Goal: Communication & Community: Answer question/provide support

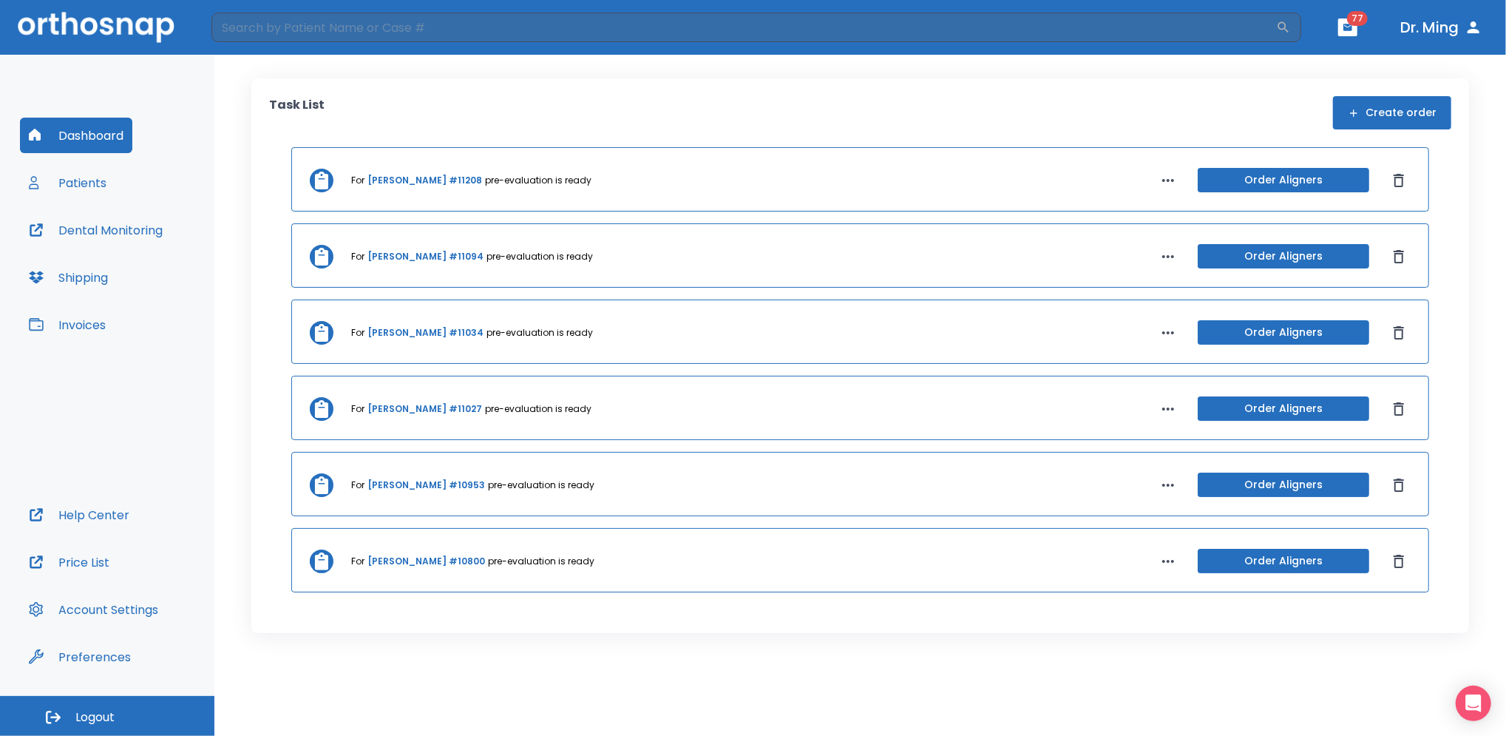
click at [88, 183] on button "Patients" at bounding box center [67, 182] width 95 height 35
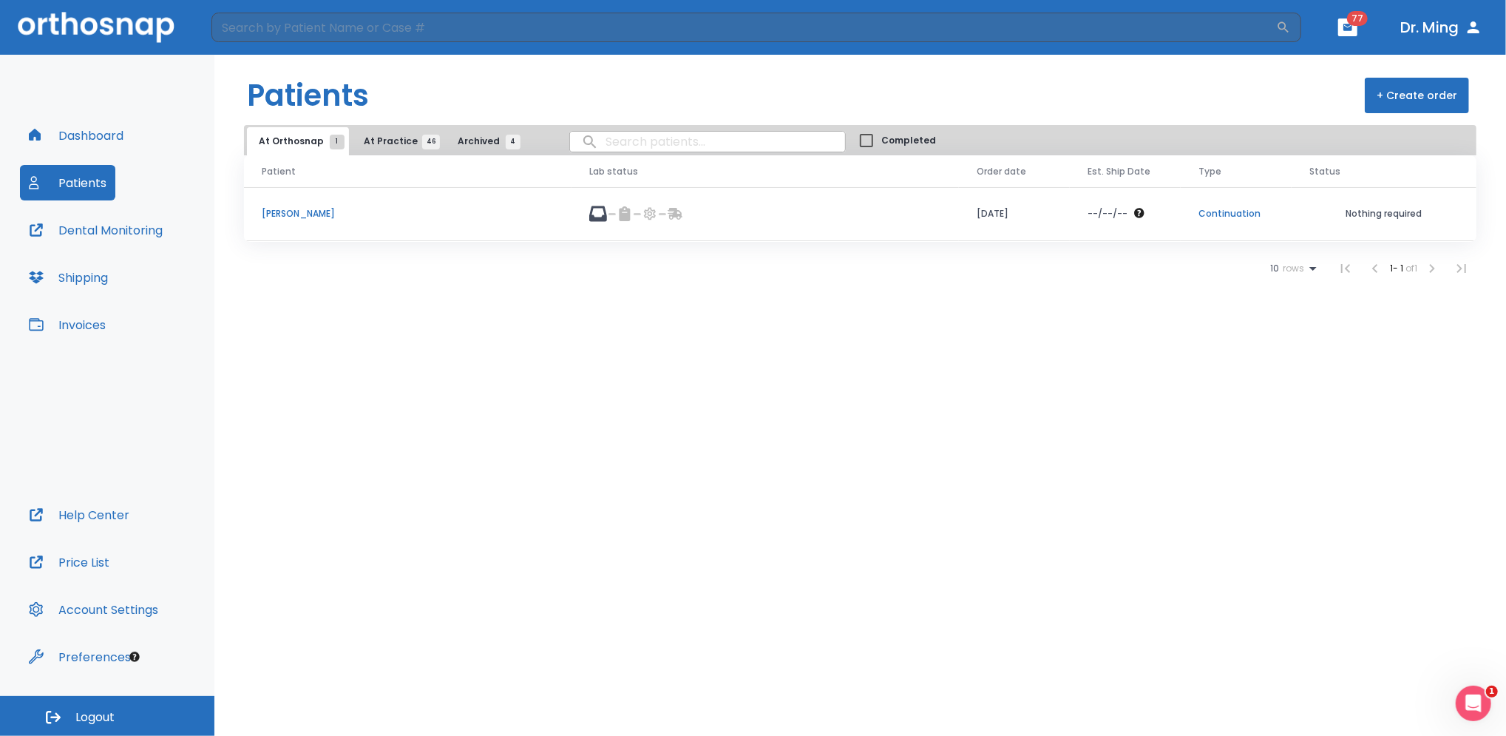
click at [316, 210] on p "[PERSON_NAME]" at bounding box center [408, 213] width 292 height 13
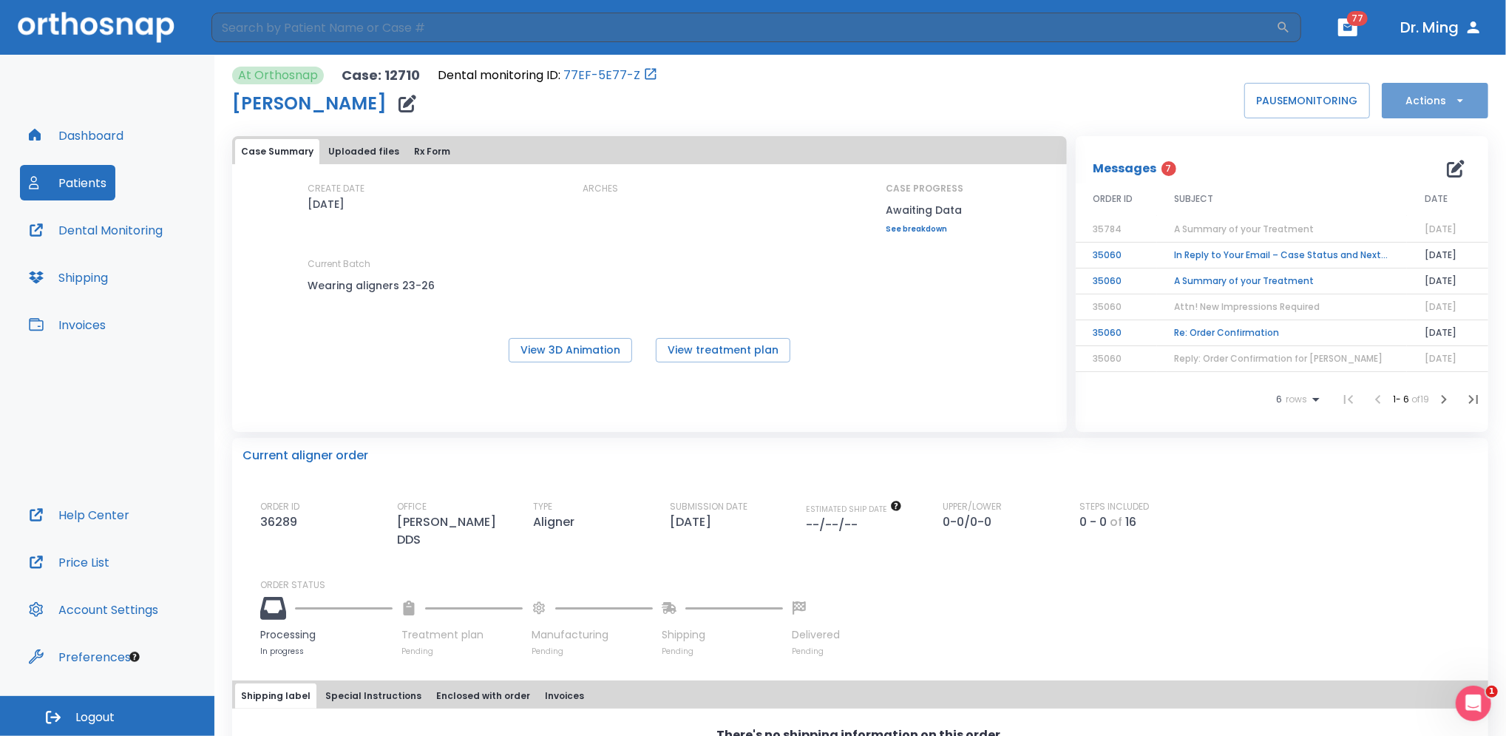
click at [1453, 97] on icon "button" at bounding box center [1460, 100] width 15 height 15
drag, startPoint x: 1184, startPoint y: 457, endPoint x: 1080, endPoint y: 487, distance: 108.6
click at [1080, 487] on div at bounding box center [753, 368] width 1506 height 736
click at [363, 683] on button "Special Instructions" at bounding box center [373, 695] width 108 height 25
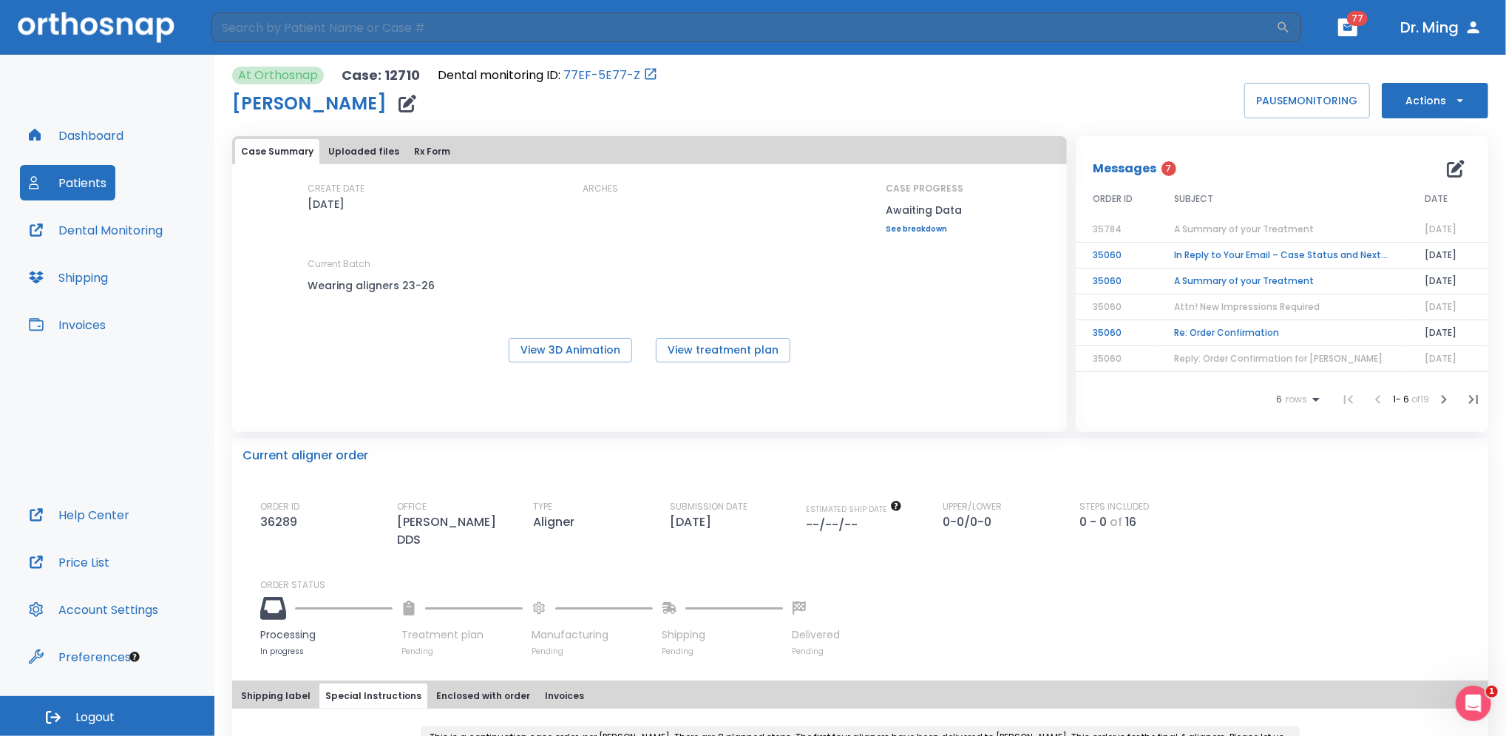
click at [644, 367] on div "Case Summary Uploaded files Rx Form CREATE DATE [DATE] ARCHES CASE PROGRESS Awa…" at bounding box center [649, 256] width 835 height 241
click at [1207, 251] on td "In Reply to Your Email – Case Status and Next Steps" at bounding box center [1282, 255] width 250 height 26
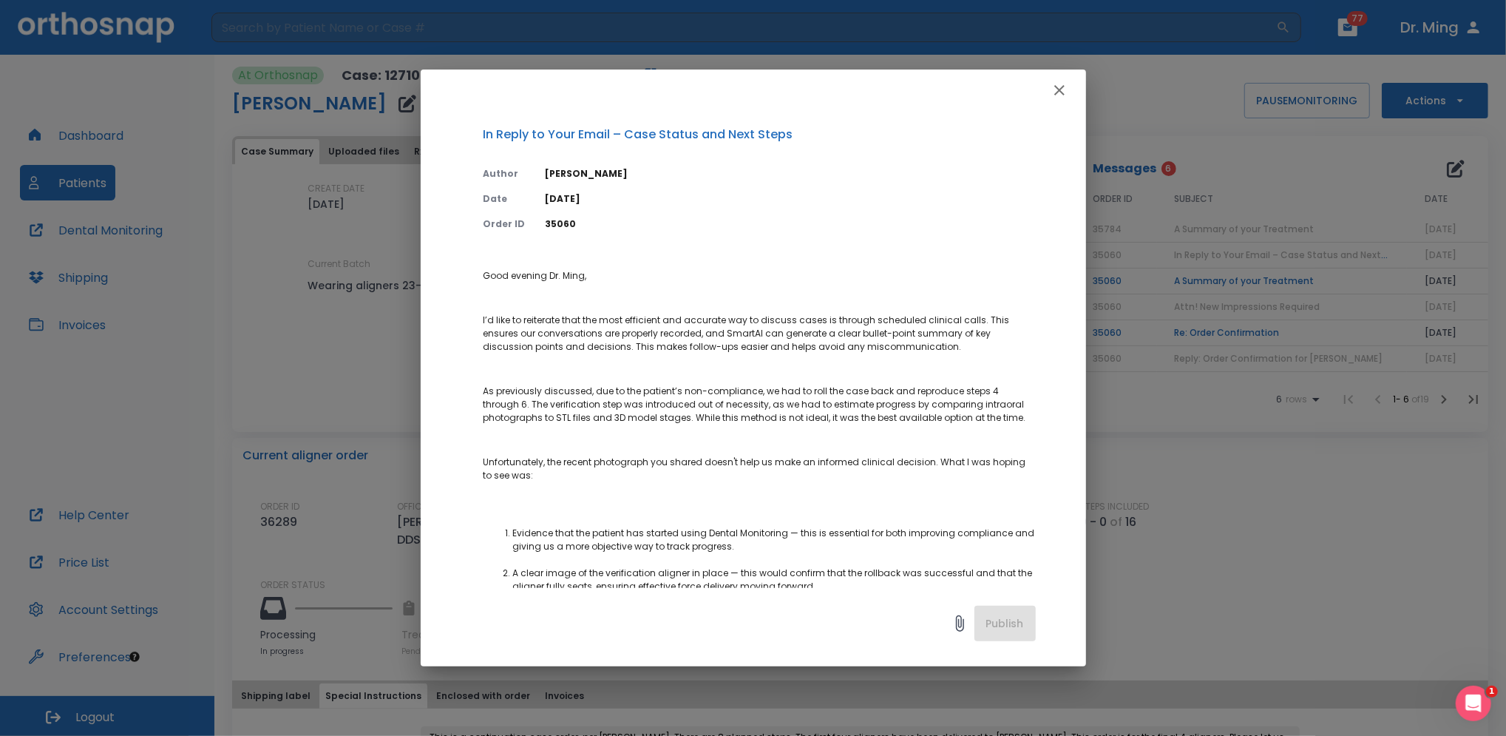
click at [1053, 82] on icon "button" at bounding box center [1060, 90] width 18 height 18
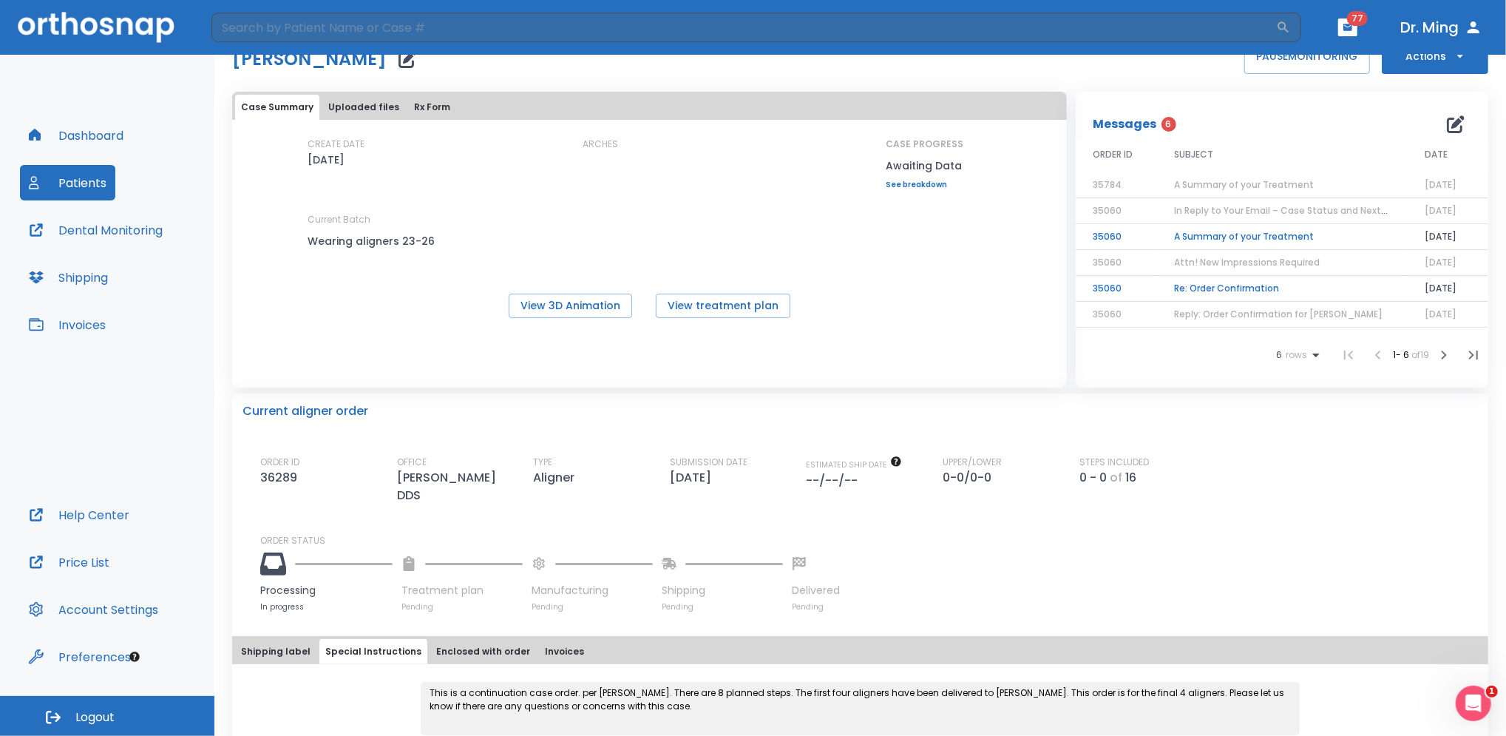
scroll to position [44, 0]
click at [1447, 122] on icon "button" at bounding box center [1456, 125] width 18 height 18
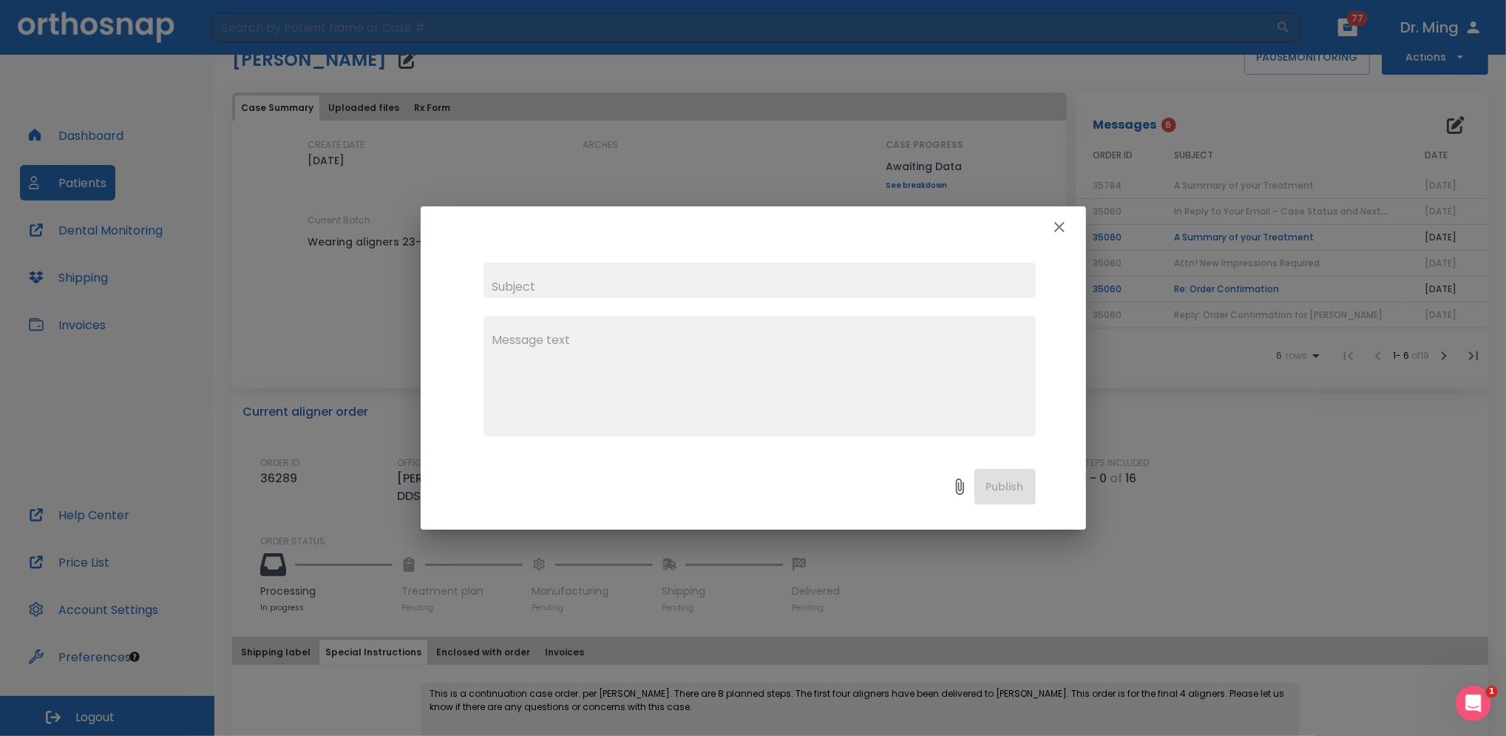
click at [613, 365] on textarea at bounding box center [759, 382] width 535 height 102
click at [793, 339] on textarea "On [DATE], next aligner order pf 4 aligners was paced and show in patient prtal" at bounding box center [759, 382] width 535 height 102
click at [889, 339] on textarea "On [DATE], next aligner order pf 4 aligners was placed and show in patient prtal" at bounding box center [759, 382] width 535 height 102
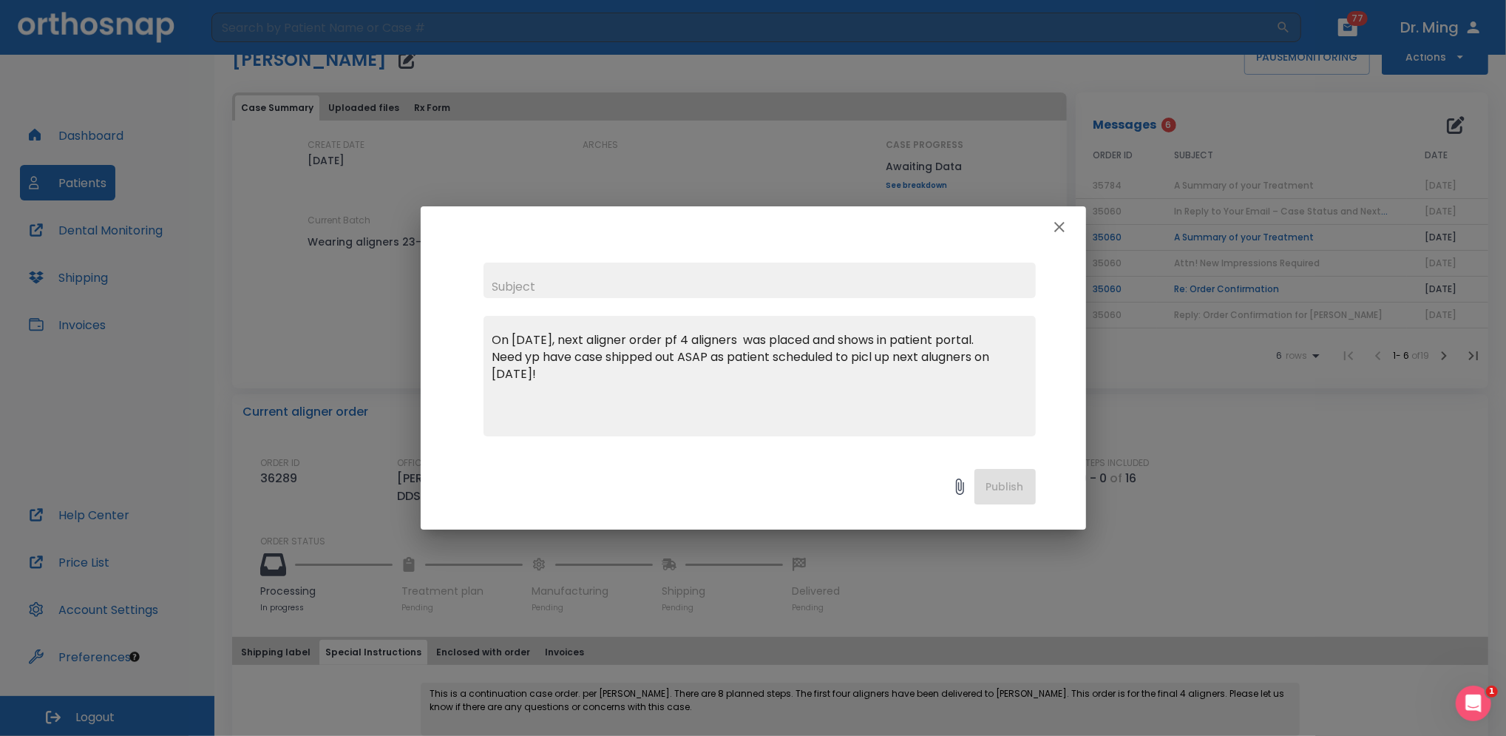
click at [691, 337] on textarea "On [DATE], next aligner order pf 4 aligners was placed and shows in patient por…" at bounding box center [759, 382] width 535 height 102
click at [534, 353] on textarea "On [DATE], next aligner order of 4 aligners was placed and shows in patient por…" at bounding box center [759, 382] width 535 height 102
click at [771, 357] on textarea "On [DATE], next aligner order of 4 aligners was placed and shows in patient por…" at bounding box center [759, 382] width 535 height 102
click at [891, 359] on textarea "On [DATE], next aligner order of 4 aligners was placed and shows in patient por…" at bounding box center [759, 382] width 535 height 102
click at [1213, 469] on div "On [DATE], next aligner order of 4 aligners was placed and shows in patient por…" at bounding box center [753, 368] width 1506 height 736
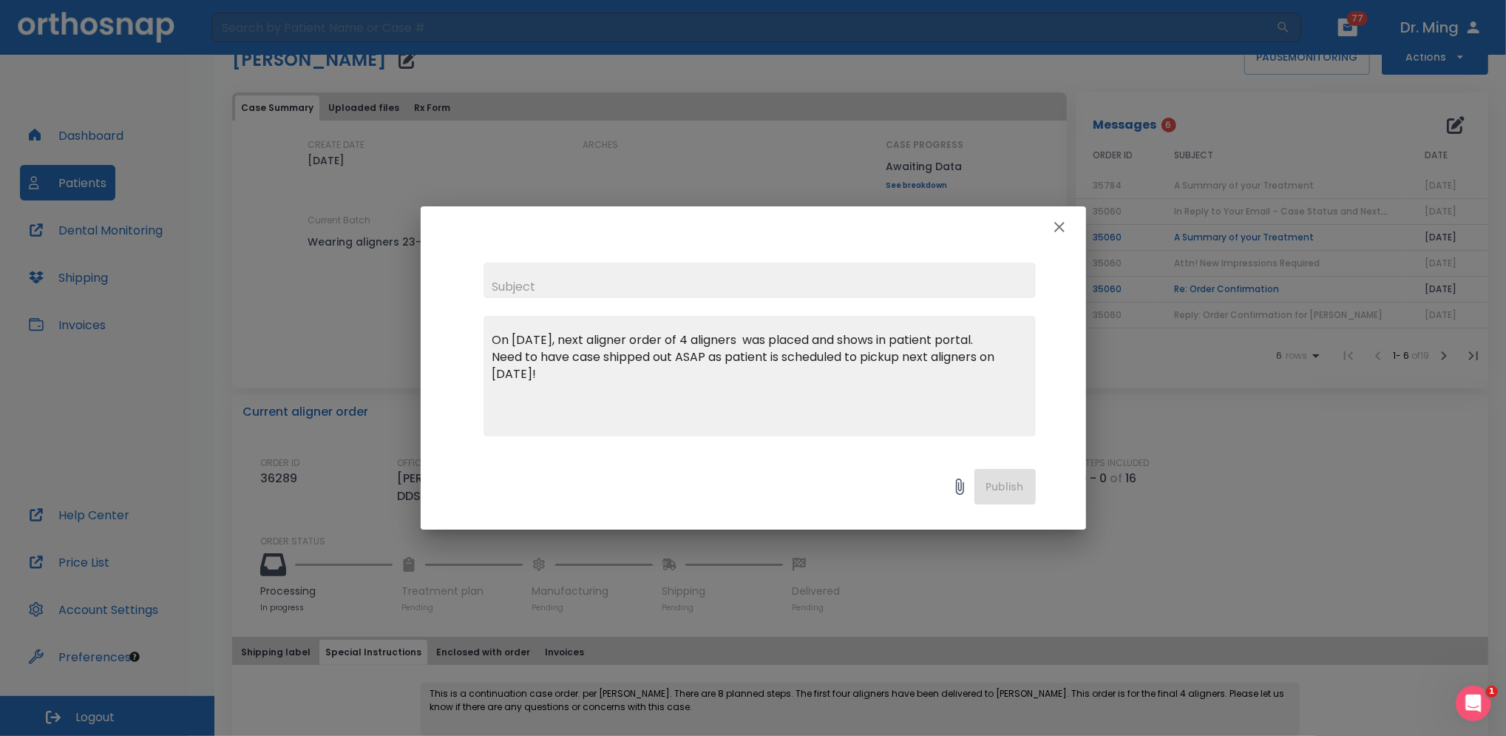
click at [935, 353] on textarea "On [DATE], next aligner order of 4 aligners was placed and shows in patient por…" at bounding box center [759, 382] width 535 height 102
click at [569, 339] on textarea "On [DATE], next aligner order of 4 aligners was placed and shows in patient por…" at bounding box center [759, 382] width 535 height 102
type textarea "On [DATE], next aligner order of 4 aligners was placed and shows in patient por…"
click at [1002, 488] on div "Publish" at bounding box center [753, 490] width 665 height 78
click at [994, 484] on div "Publish" at bounding box center [753, 490] width 665 height 78
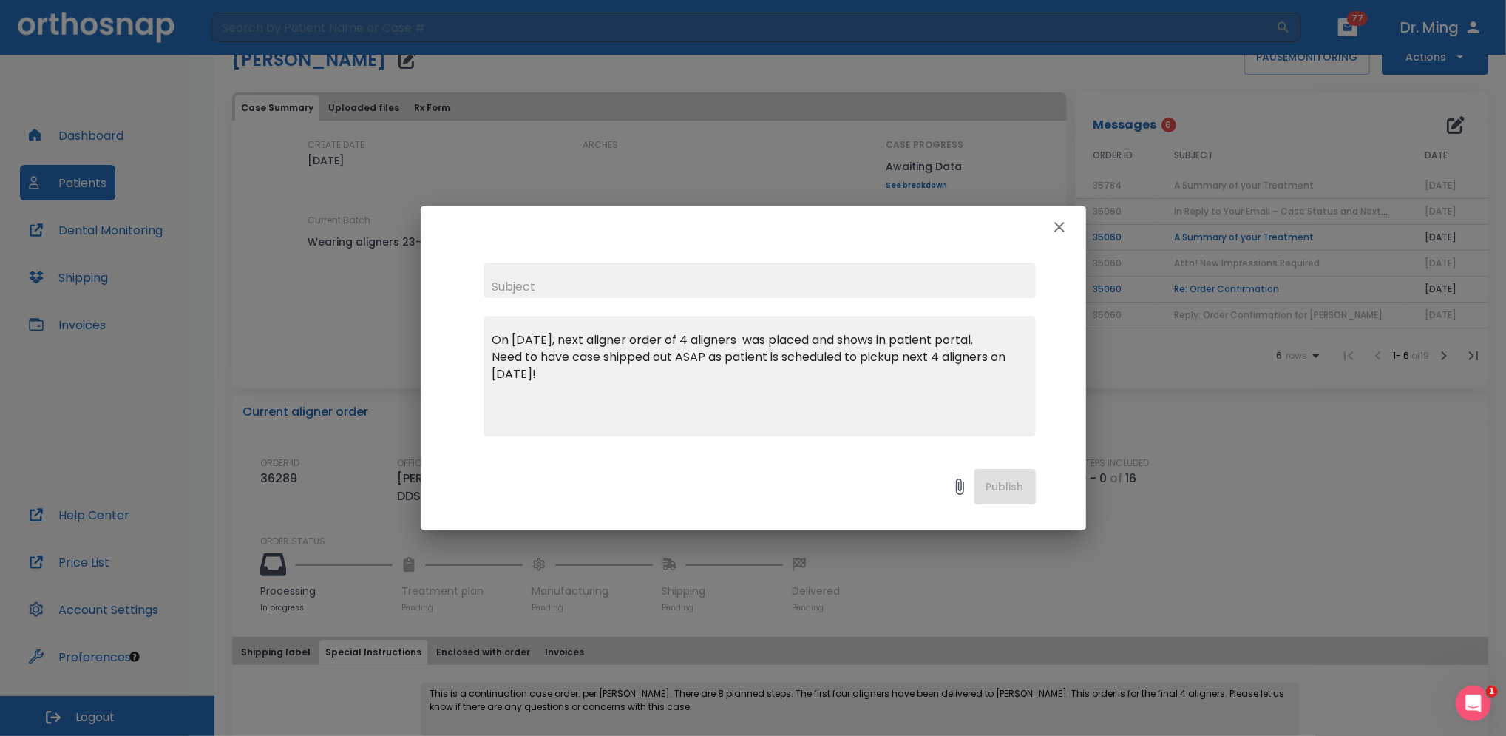
click at [989, 489] on div "Publish" at bounding box center [753, 490] width 665 height 78
click at [995, 486] on div "Publish" at bounding box center [753, 490] width 665 height 78
click at [991, 491] on div "Publish" at bounding box center [753, 490] width 665 height 78
click at [1000, 481] on div "Publish" at bounding box center [753, 490] width 665 height 78
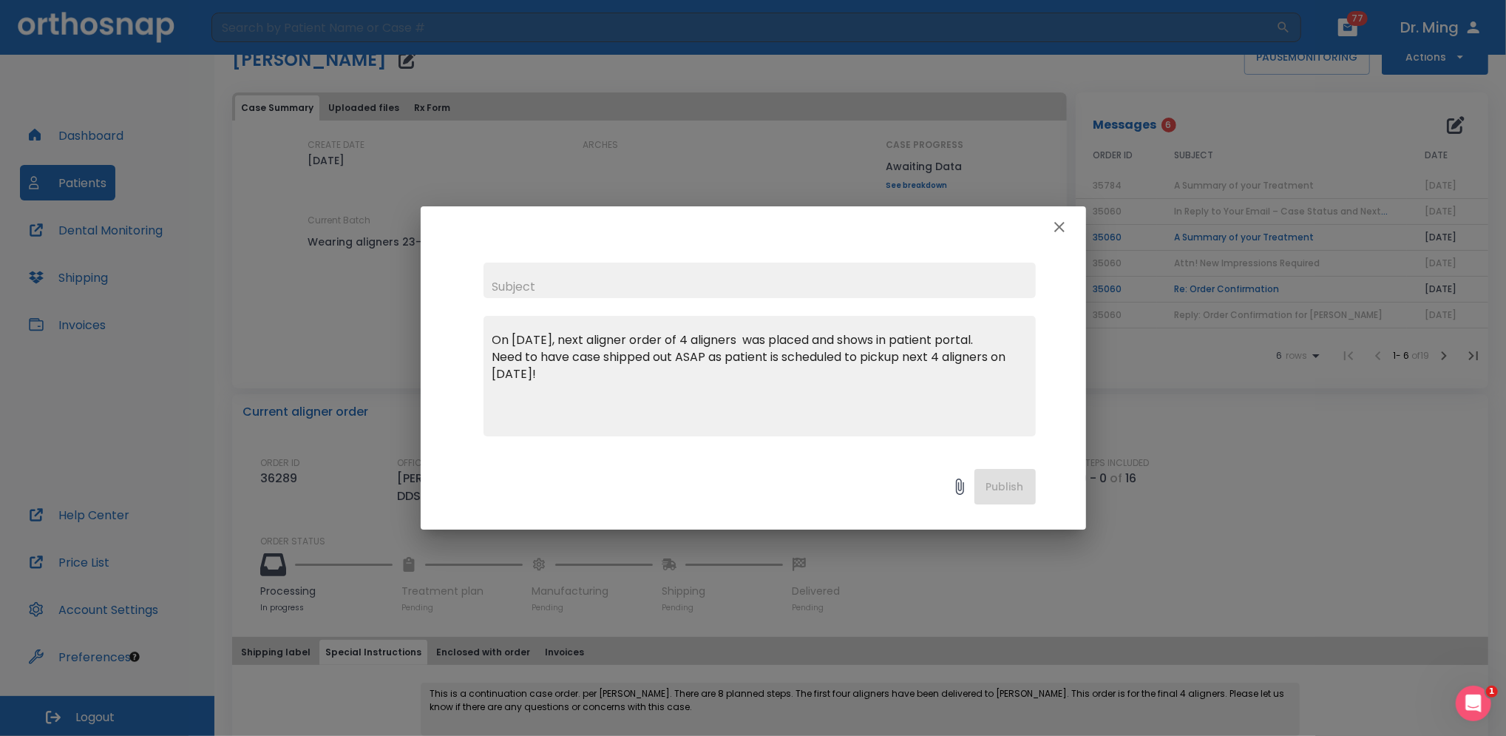
click at [1008, 483] on div "Publish" at bounding box center [753, 490] width 665 height 78
click at [998, 489] on div "Publish" at bounding box center [753, 490] width 665 height 78
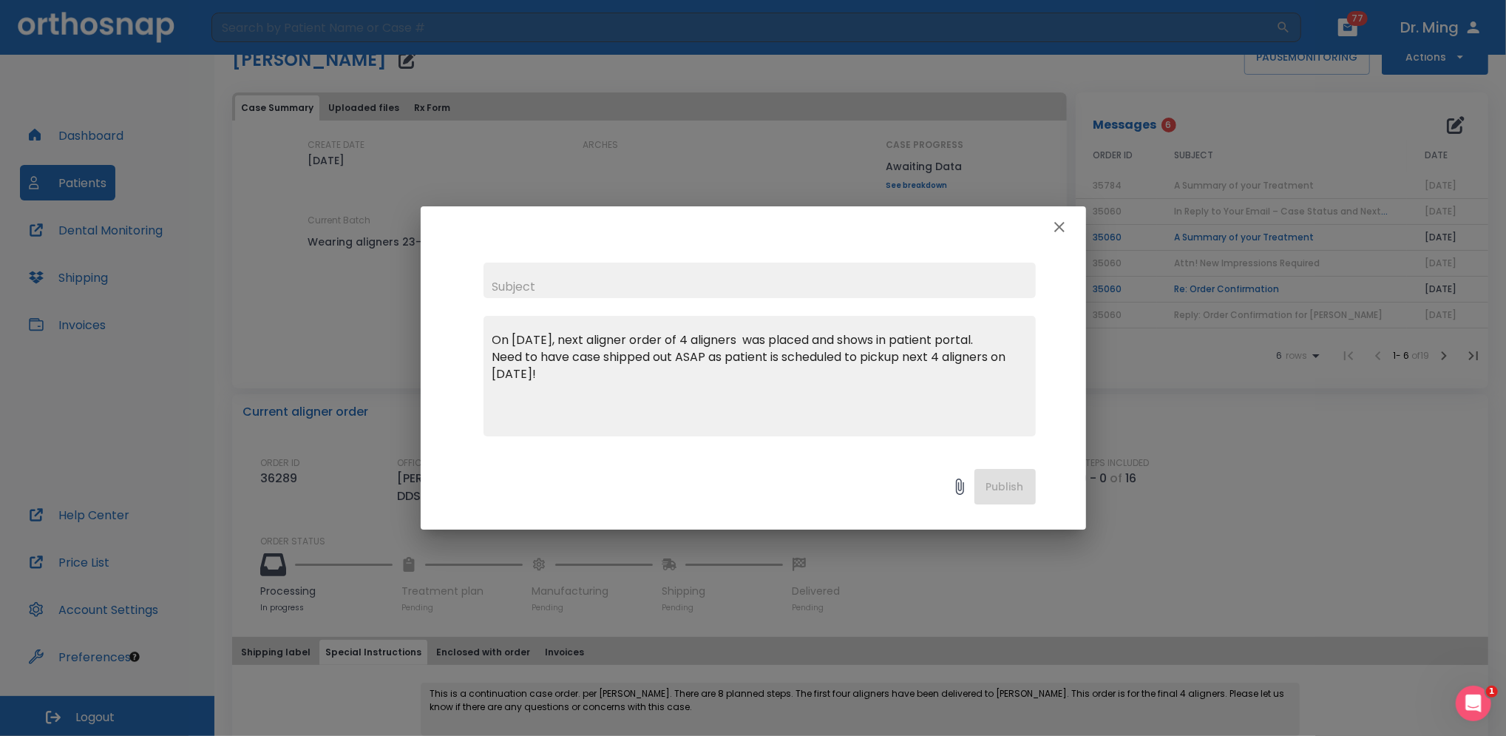
click at [1002, 494] on div "Publish" at bounding box center [753, 490] width 665 height 78
click at [991, 482] on div "Publish" at bounding box center [753, 490] width 665 height 78
click at [938, 393] on textarea "On [DATE], next aligner order of 4 aligners was placed and shows in patient por…" at bounding box center [759, 382] width 535 height 102
click at [749, 430] on textarea "On [DATE], next aligner order of 4 aligners was placed and shows in patient por…" at bounding box center [759, 382] width 535 height 102
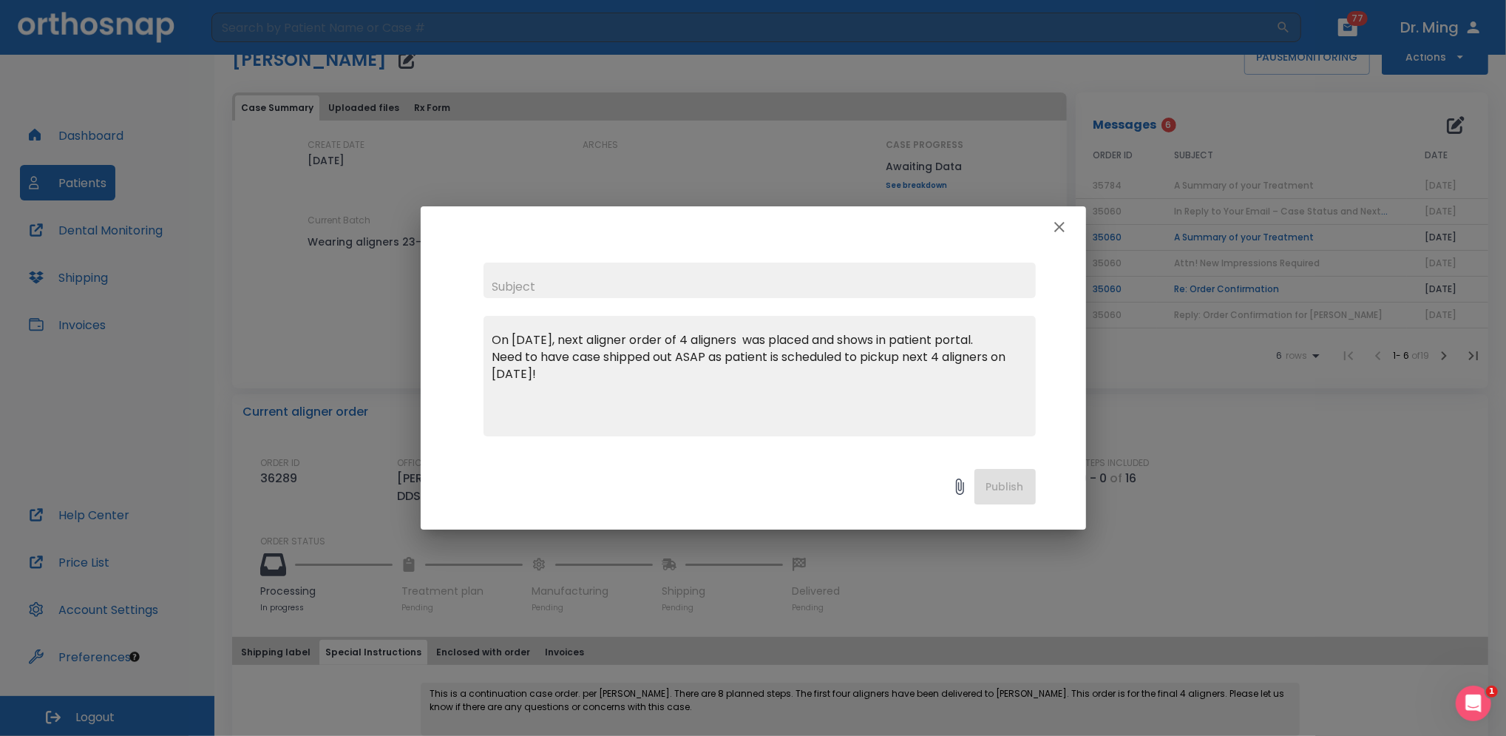
click at [1002, 485] on div "Publish" at bounding box center [753, 490] width 665 height 78
click at [540, 279] on input "text" at bounding box center [760, 279] width 552 height 35
click at [541, 472] on div at bounding box center [729, 487] width 491 height 30
click at [955, 492] on icon at bounding box center [960, 487] width 18 height 18
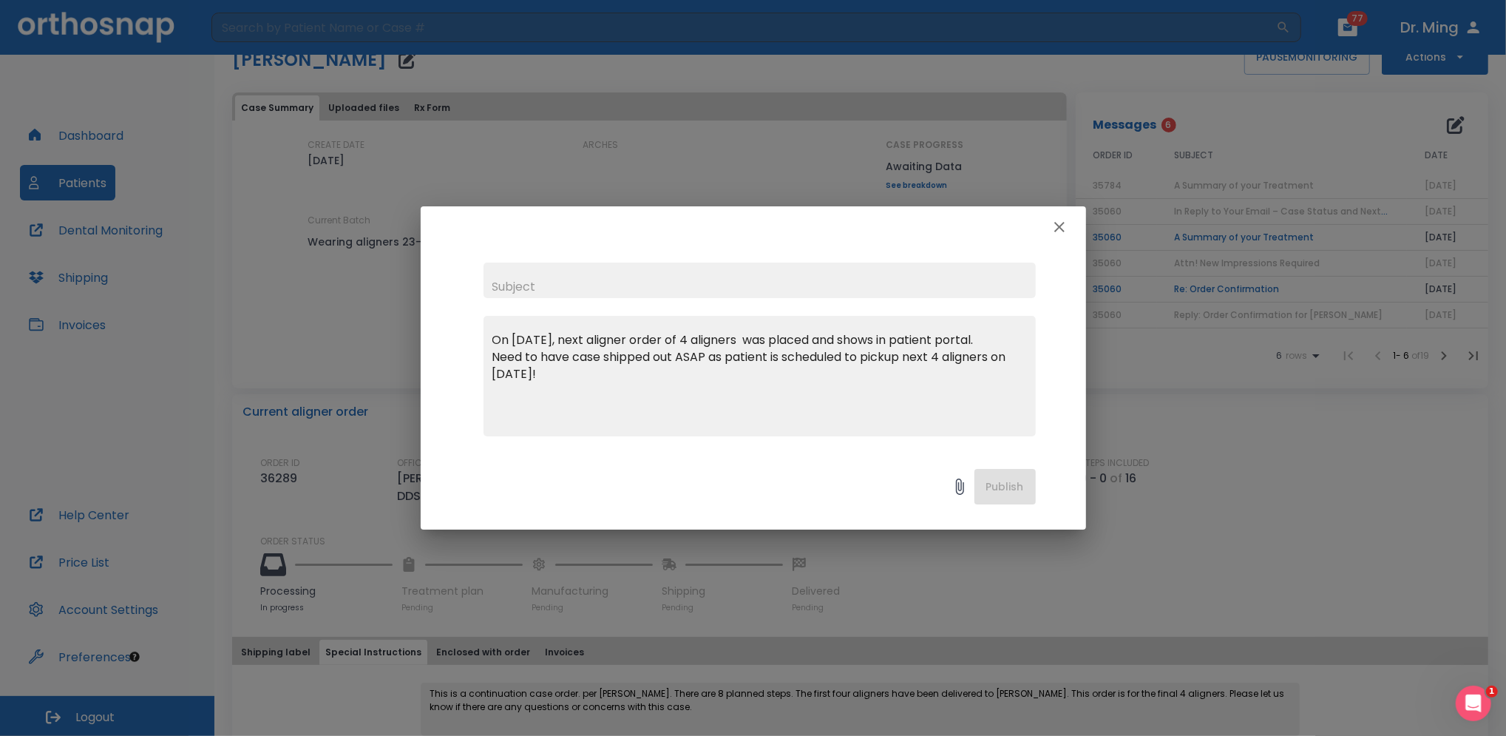
click at [994, 486] on div "Publish" at bounding box center [753, 490] width 665 height 78
click at [999, 483] on div "Publish" at bounding box center [753, 490] width 665 height 78
click at [992, 486] on div "Publish" at bounding box center [753, 490] width 665 height 78
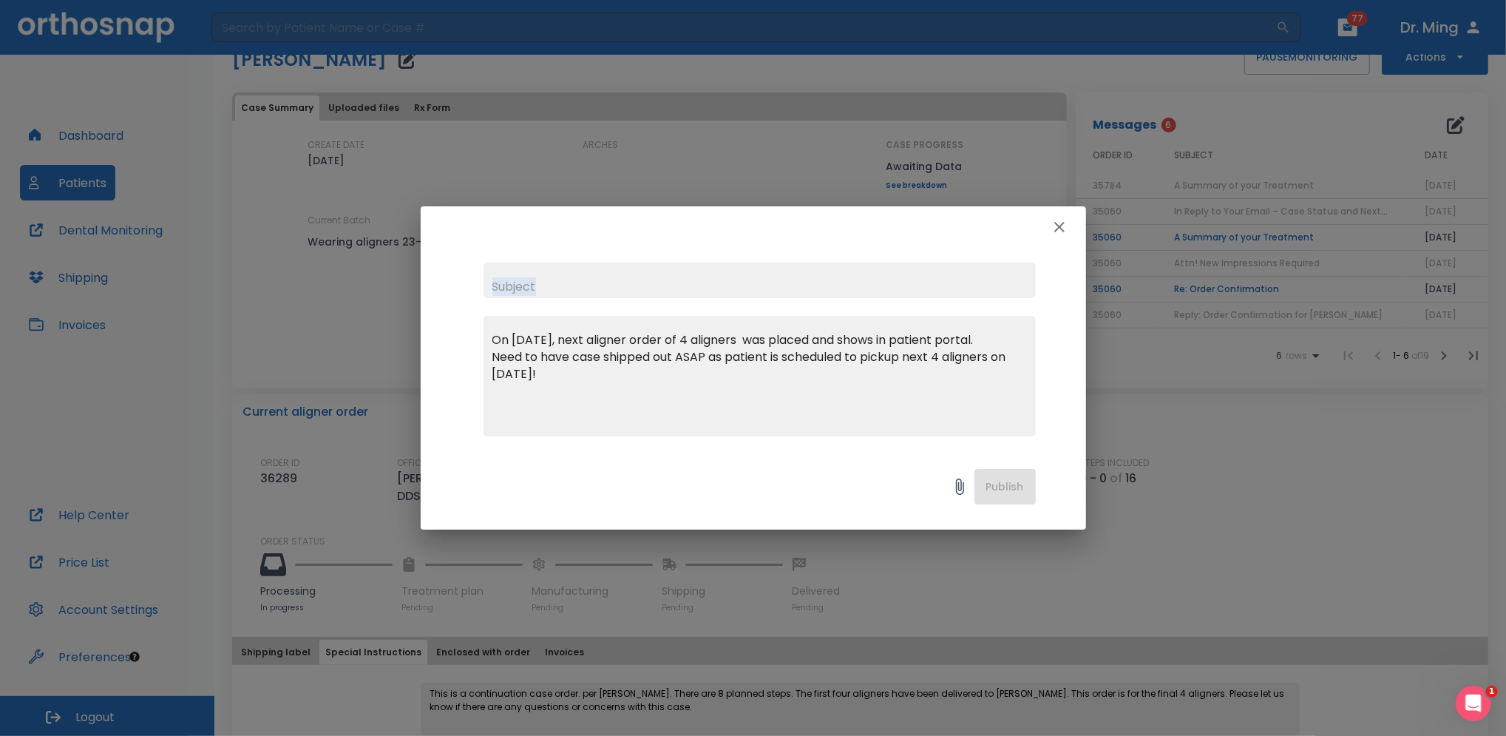
click at [992, 486] on div "Publish" at bounding box center [753, 490] width 665 height 78
drag, startPoint x: 992, startPoint y: 486, endPoint x: 1008, endPoint y: 484, distance: 15.6
click at [1008, 484] on div "Publish" at bounding box center [753, 490] width 665 height 78
click at [956, 484] on icon at bounding box center [960, 486] width 8 height 16
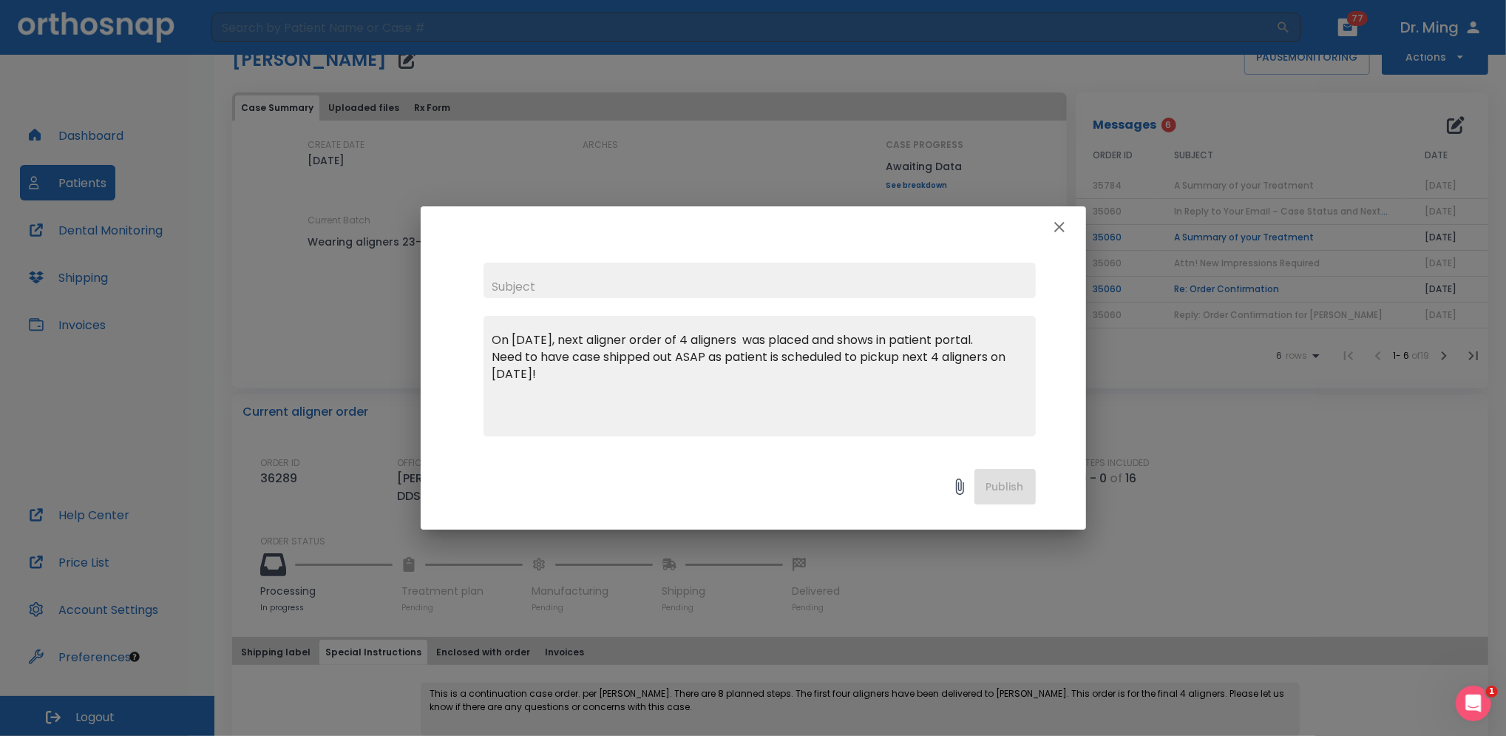
click at [965, 425] on textarea "On [DATE], next aligner order of 4 aligners was placed and shows in patient por…" at bounding box center [759, 382] width 535 height 102
click at [1000, 489] on div "Publish" at bounding box center [753, 490] width 665 height 78
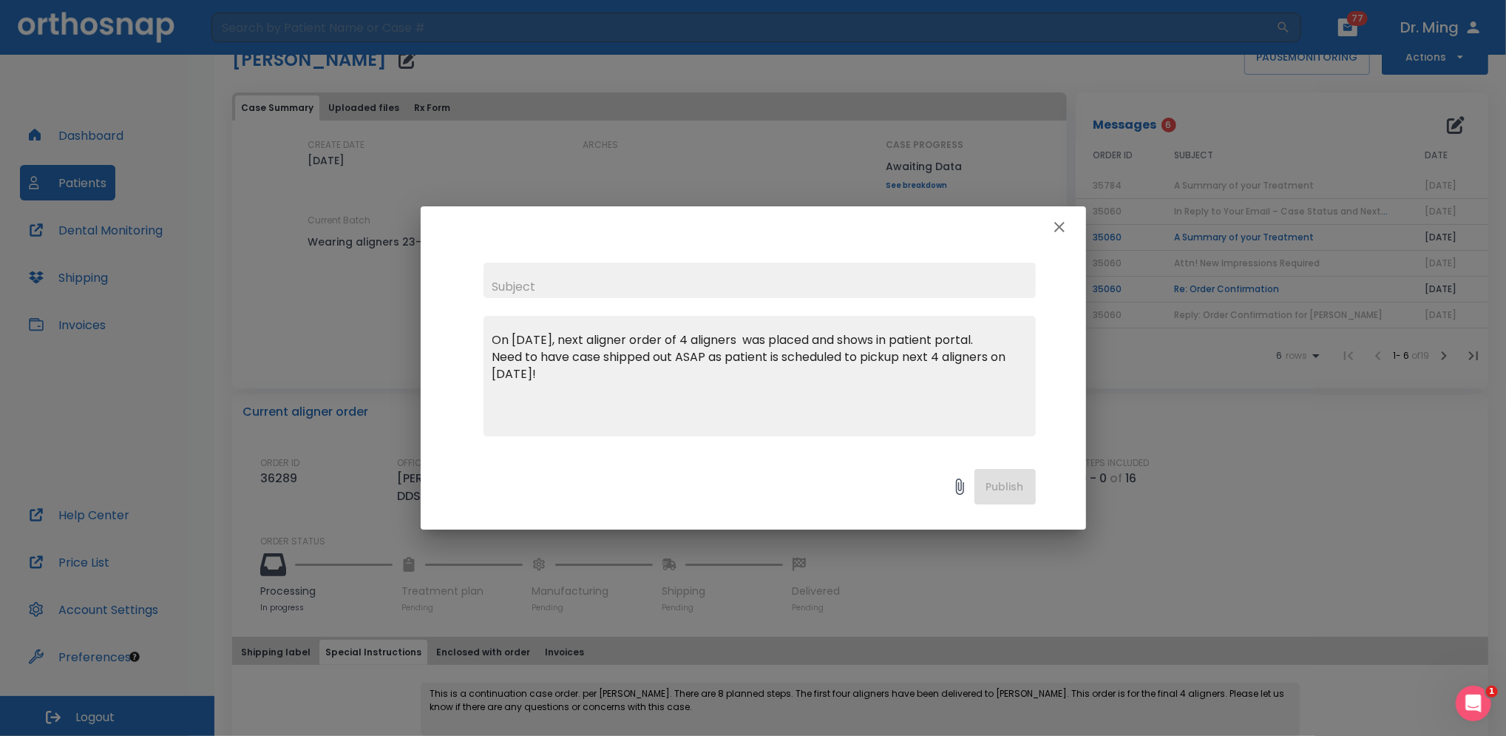
click at [1000, 489] on div "Publish" at bounding box center [753, 490] width 665 height 78
click at [1006, 481] on div "Publish" at bounding box center [753, 490] width 665 height 78
click at [1009, 481] on div "Publish" at bounding box center [753, 490] width 665 height 78
click at [1011, 484] on div "Publish" at bounding box center [753, 490] width 665 height 78
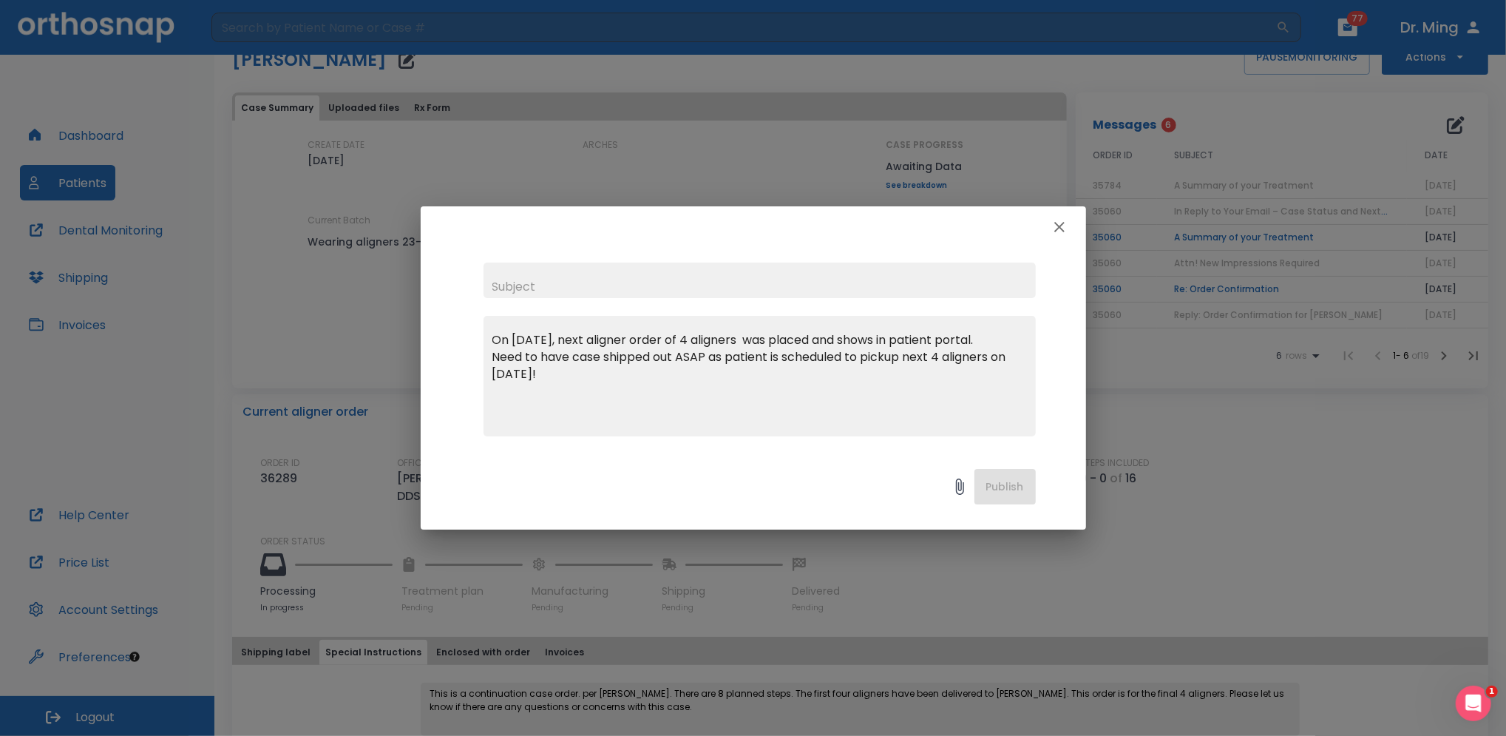
click at [1011, 484] on div "Publish" at bounding box center [753, 490] width 665 height 78
click at [1012, 484] on div "Publish" at bounding box center [753, 490] width 665 height 78
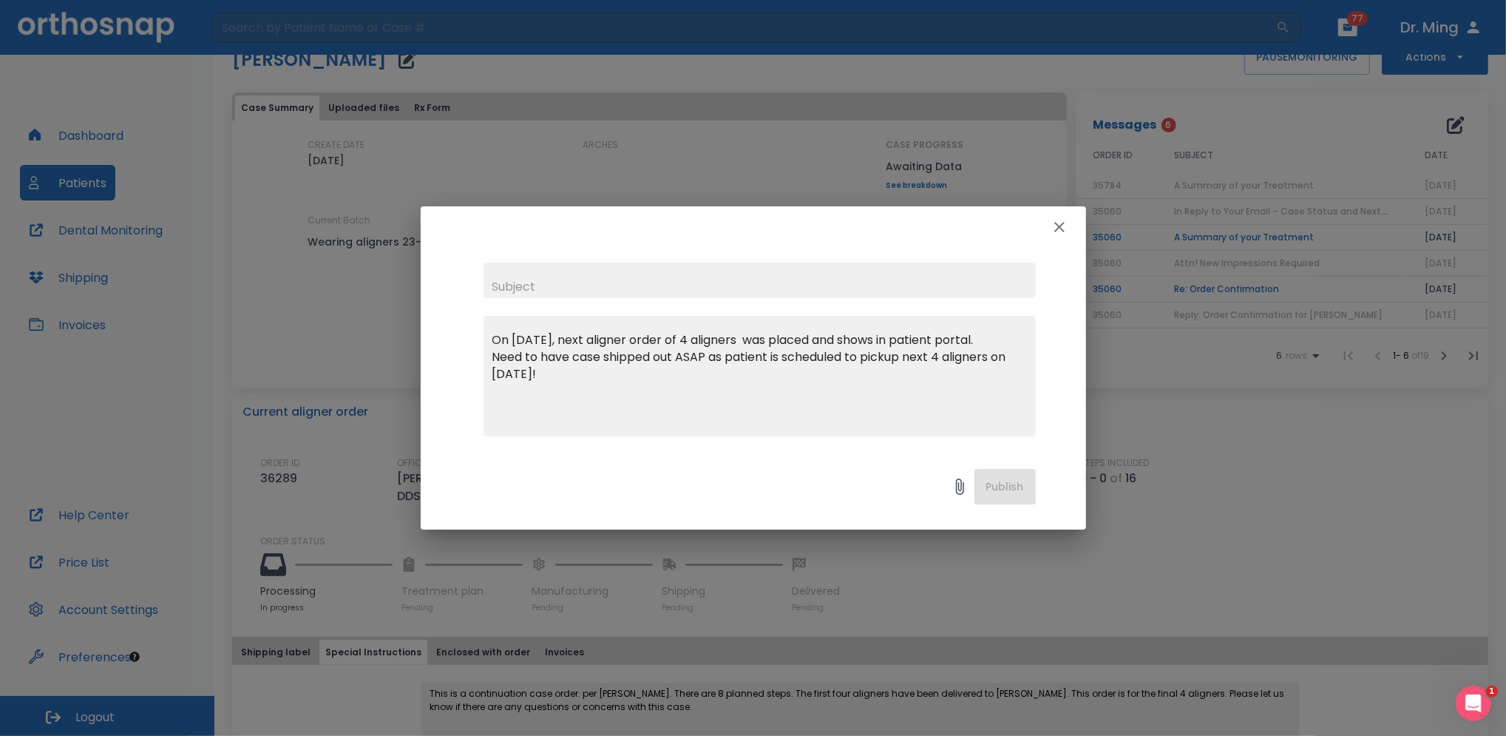
click at [1000, 485] on div "Publish" at bounding box center [753, 490] width 665 height 78
click at [1001, 487] on div "Publish" at bounding box center [753, 490] width 665 height 78
click at [987, 480] on div "Publish" at bounding box center [753, 490] width 665 height 78
click at [988, 481] on div "Publish" at bounding box center [753, 490] width 665 height 78
click at [991, 485] on div "Publish" at bounding box center [753, 490] width 665 height 78
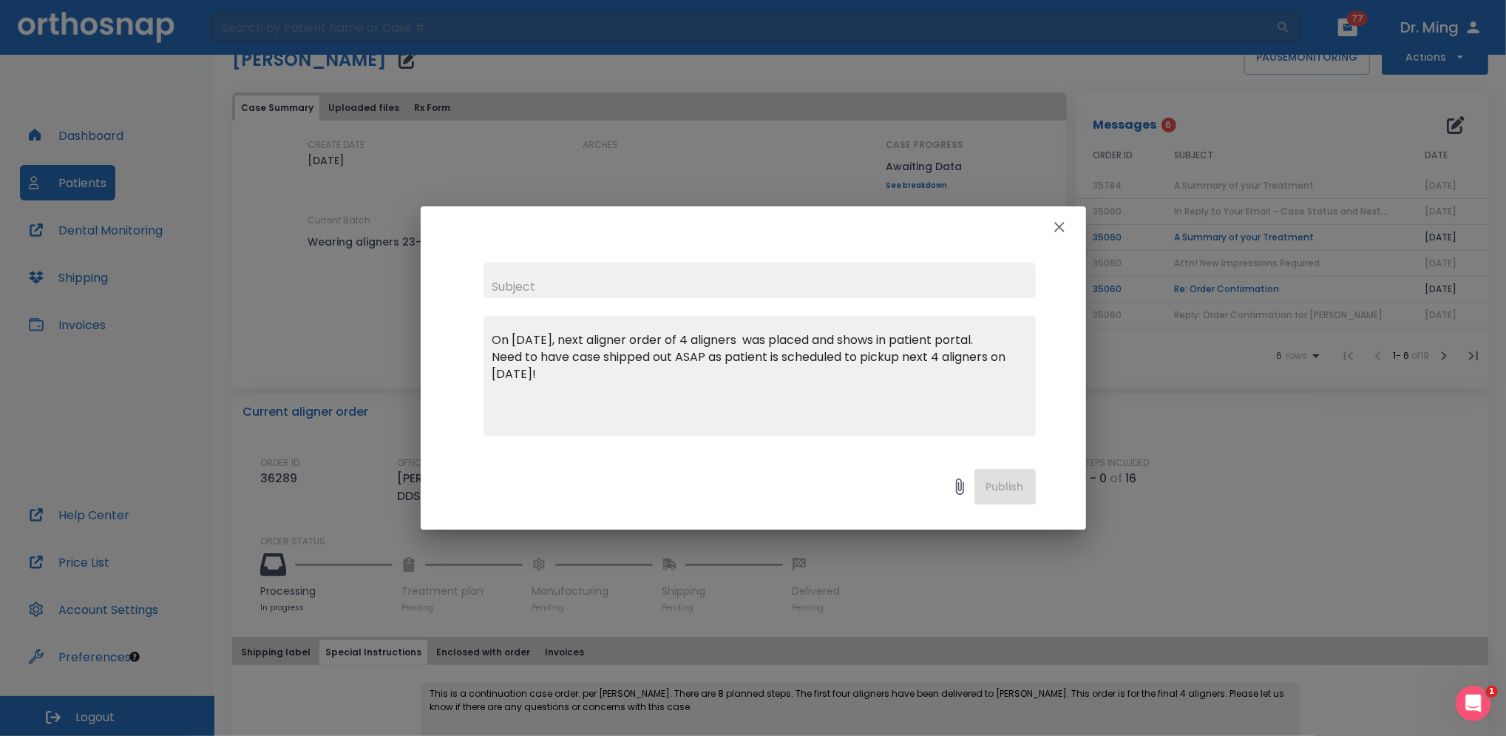
click at [997, 482] on div "Publish" at bounding box center [753, 490] width 665 height 78
click at [1009, 484] on div "Publish" at bounding box center [753, 490] width 665 height 78
click at [1002, 483] on div "Publish" at bounding box center [753, 490] width 665 height 78
